Goal: Task Accomplishment & Management: Complete application form

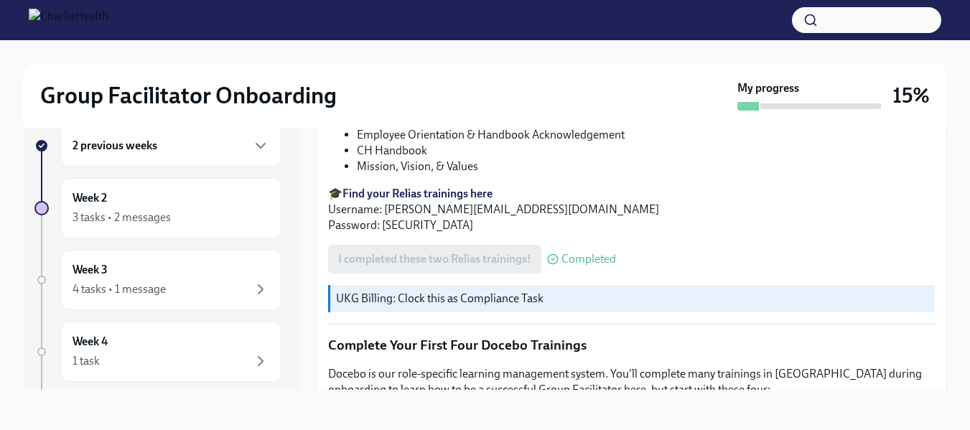
scroll to position [2082, 0]
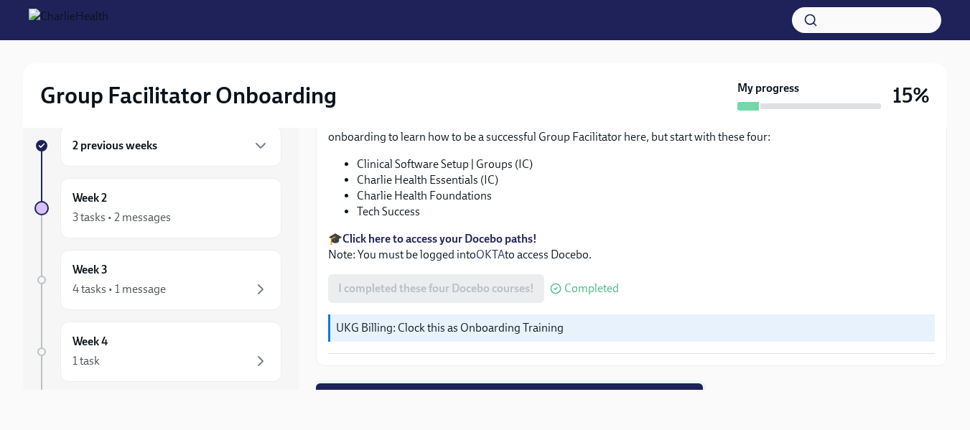
click at [506, 391] on span "Next task : Week One: Essential Compliance Tasks (~6.5 hours to complete)" at bounding box center [509, 398] width 367 height 14
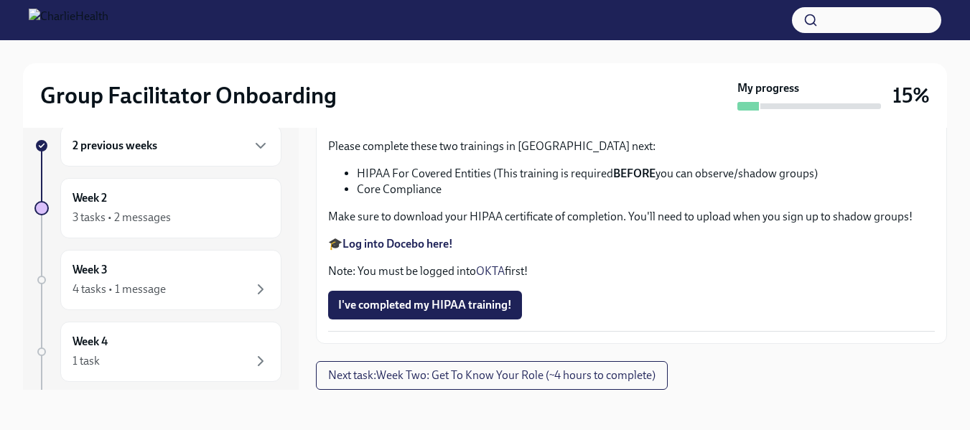
scroll to position [3297, 0]
click at [469, 78] on span "Upload [US_STATE] Mandated Reporter Certificate" at bounding box center [471, 71] width 267 height 14
click at [0, 0] on input "Upload [US_STATE] Mandated Reporter Certificate" at bounding box center [0, 0] width 0 height 0
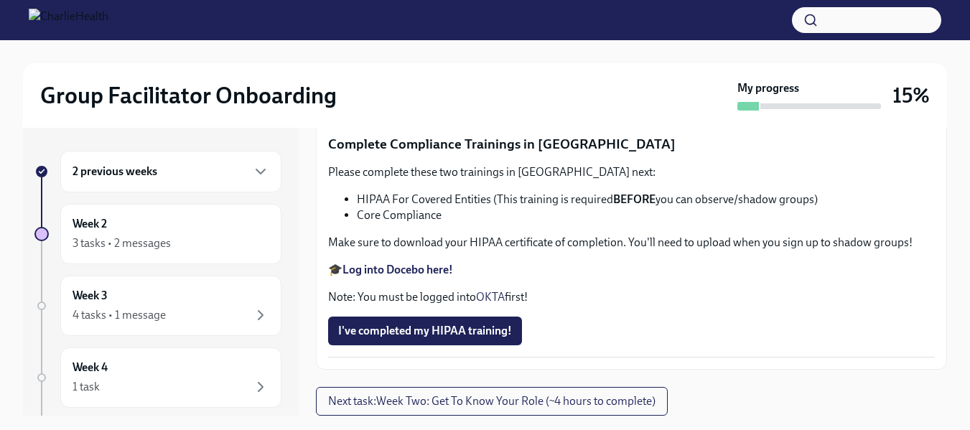
scroll to position [3504, 0]
click at [471, 330] on span "I've completed my HIPAA training!" at bounding box center [425, 331] width 174 height 14
